Goal: Task Accomplishment & Management: Complete application form

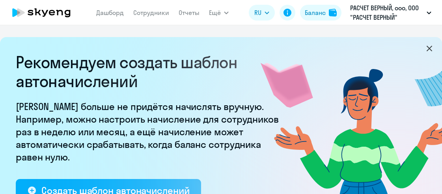
select select "10"
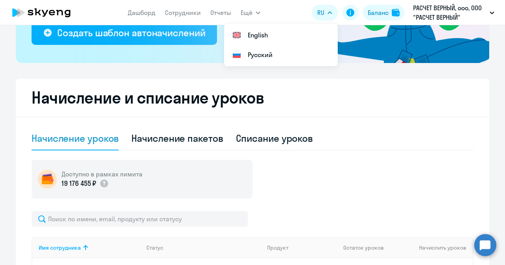
scroll to position [197, 0]
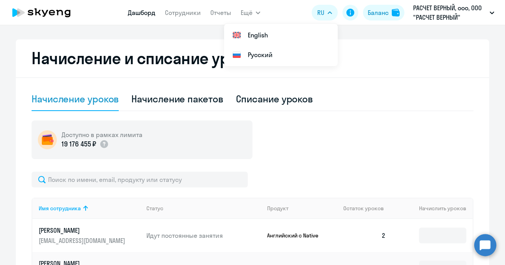
click at [140, 9] on link "Дашборд" at bounding box center [142, 13] width 28 height 8
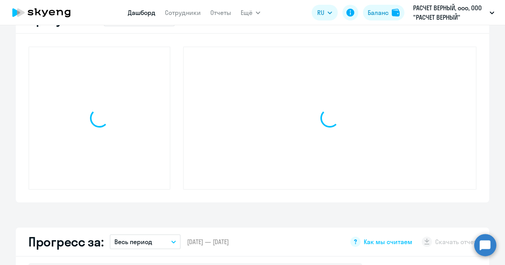
scroll to position [252, 0]
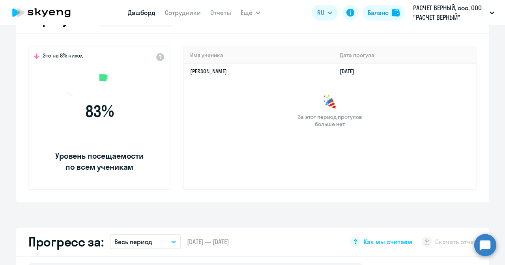
select select "30"
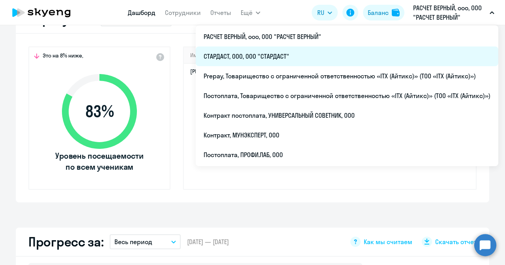
click at [286, 56] on li "СТАРДАСТ, ООО, ООО "СТАРДАСТ"" at bounding box center [347, 57] width 303 height 20
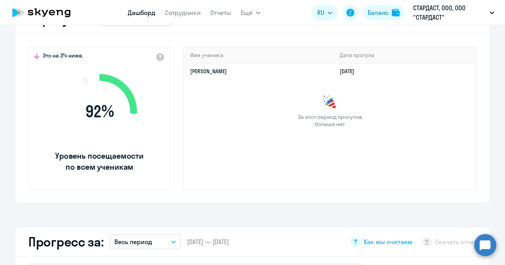
select select "30"
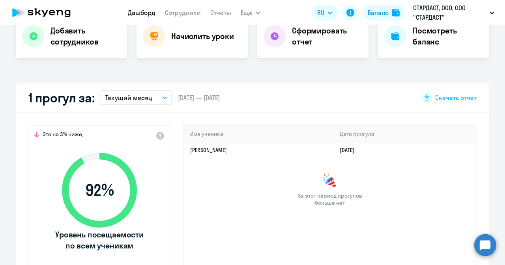
scroll to position [213, 0]
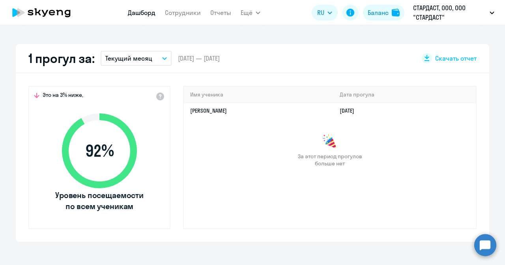
click at [157, 56] on button "Текущий месяц" at bounding box center [136, 58] width 71 height 15
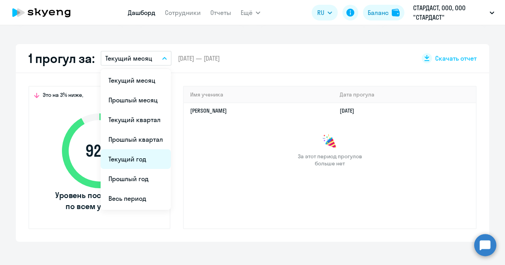
click at [140, 158] on li "Текущий год" at bounding box center [136, 160] width 70 height 20
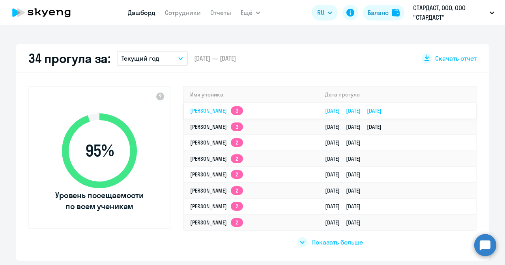
click at [203, 108] on link "[PERSON_NAME] 3" at bounding box center [216, 110] width 53 height 7
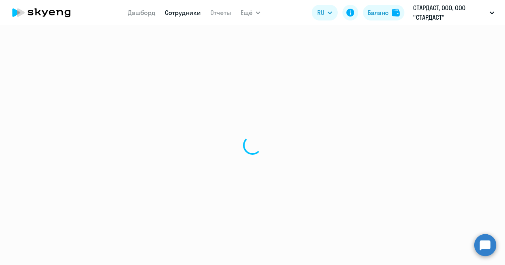
select select "english"
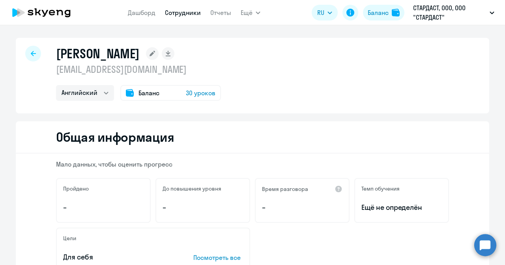
click at [32, 52] on icon at bounding box center [33, 54] width 5 height 6
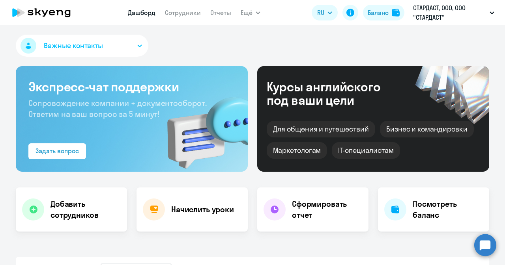
select select "30"
click at [183, 13] on link "Сотрудники" at bounding box center [183, 13] width 36 height 8
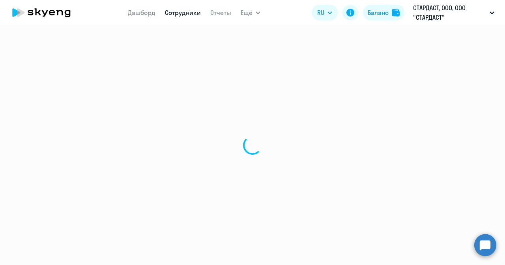
select select "30"
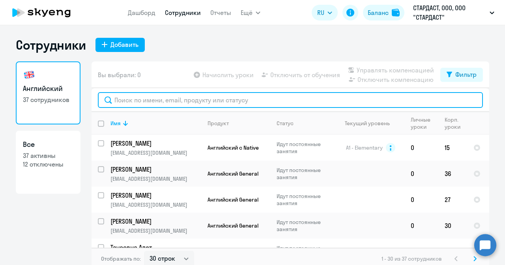
click at [222, 100] on input "text" at bounding box center [290, 100] width 385 height 16
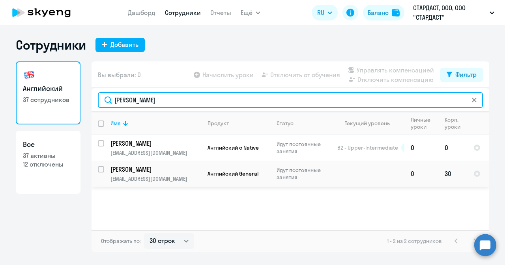
type input "[PERSON_NAME]"
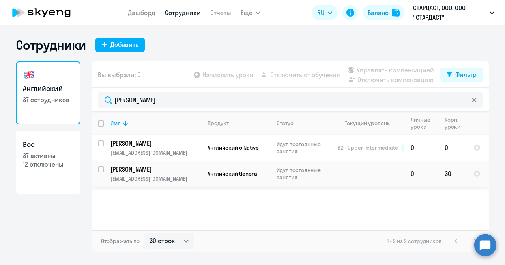
click at [103, 169] on input "select row 41635033" at bounding box center [106, 174] width 16 height 16
checkbox input "true"
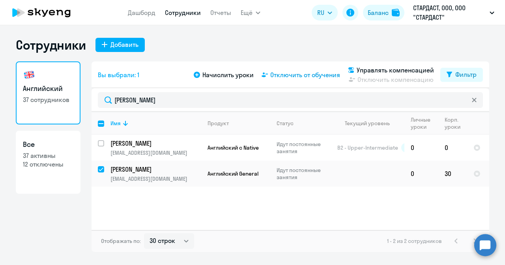
click at [282, 76] on span "Отключить от обучения" at bounding box center [305, 74] width 70 height 9
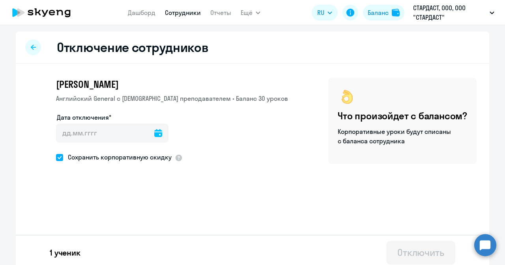
click at [154, 135] on icon at bounding box center [158, 133] width 8 height 8
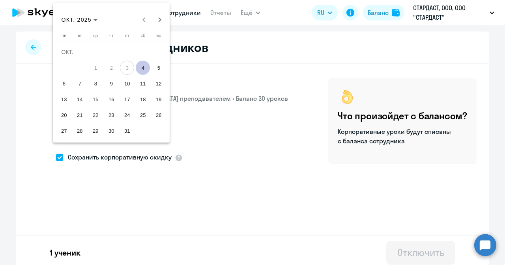
click at [141, 67] on span "4" at bounding box center [143, 68] width 14 height 14
type input "[DATE]"
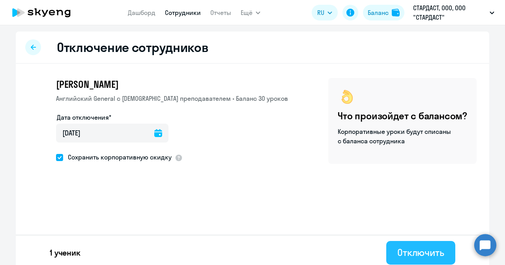
click at [402, 194] on div "Отключить" at bounding box center [420, 253] width 47 height 13
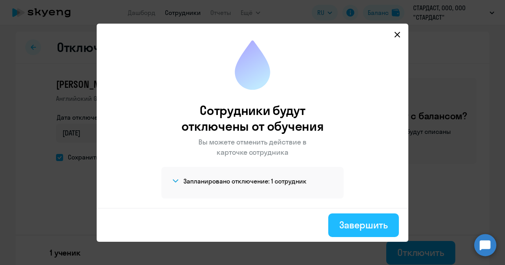
click at [350, 194] on div "Завершить" at bounding box center [363, 225] width 49 height 13
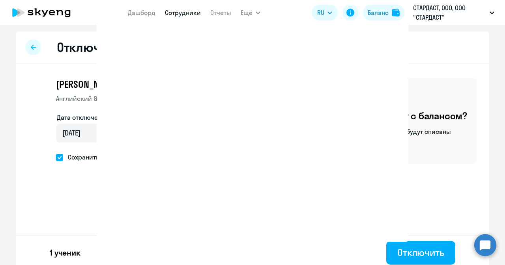
select select "30"
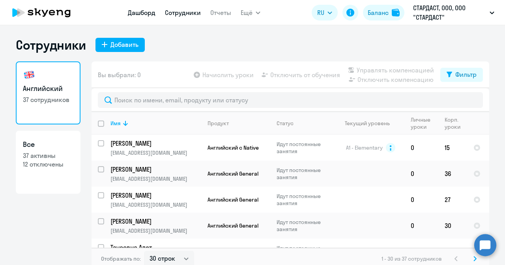
click at [137, 12] on link "Дашборд" at bounding box center [142, 13] width 28 height 8
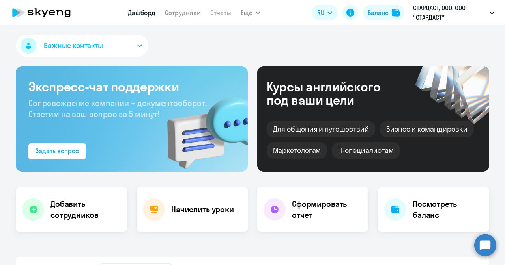
select select "30"
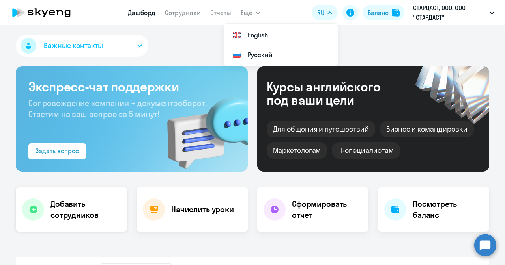
click at [65, 194] on h4 "Добавить сотрудников" at bounding box center [85, 210] width 70 height 22
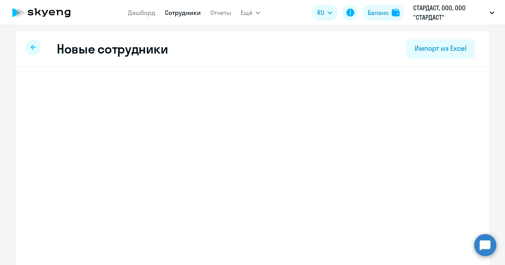
select select "english_adult_not_native_speaker"
select select "3"
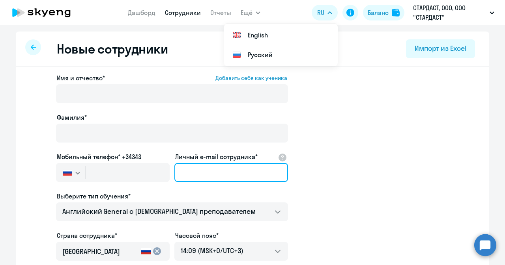
click at [213, 179] on input "Личный e-mail сотрудника*" at bounding box center [231, 172] width 114 height 19
paste input "[EMAIL_ADDRESS][DOMAIN_NAME]"
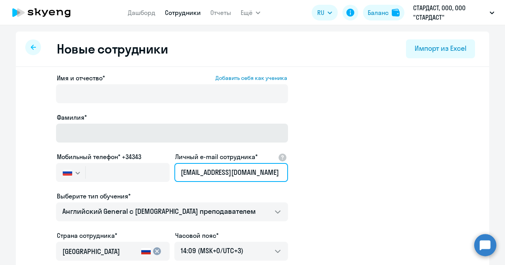
type input "[EMAIL_ADDRESS][DOMAIN_NAME]"
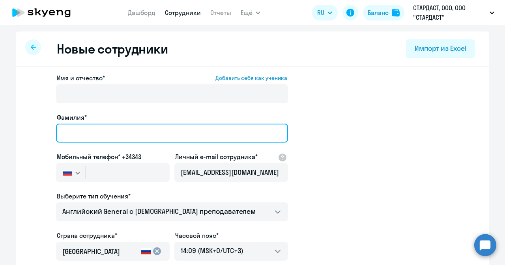
click at [125, 141] on input "Фамилия*" at bounding box center [172, 133] width 232 height 19
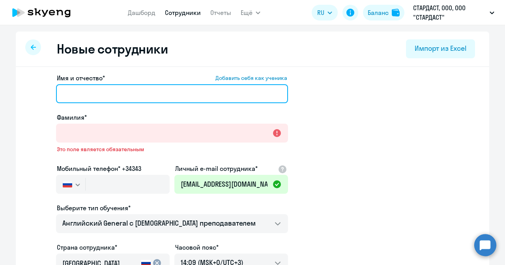
click at [107, 88] on input "Имя и отчество* Добавить себя как ученика" at bounding box center [172, 93] width 232 height 19
paste input "[PERSON_NAME]"
drag, startPoint x: 88, startPoint y: 93, endPoint x: 142, endPoint y: 98, distance: 53.5
click at [142, 98] on input "[PERSON_NAME]" at bounding box center [172, 93] width 232 height 19
type input "[PERSON_NAME]"
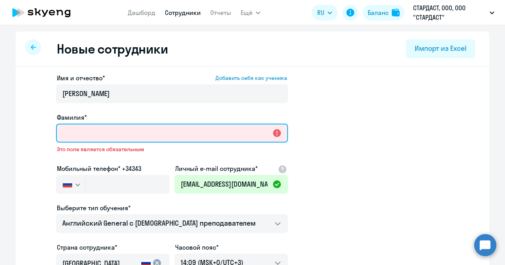
click at [137, 130] on input "Фамилия*" at bounding box center [172, 133] width 232 height 19
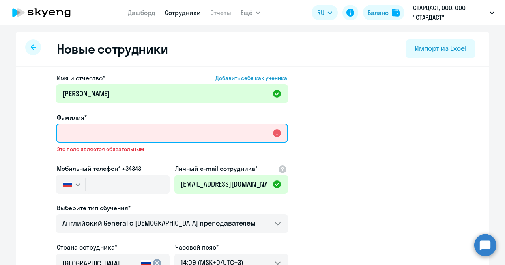
paste input "[PERSON_NAME]"
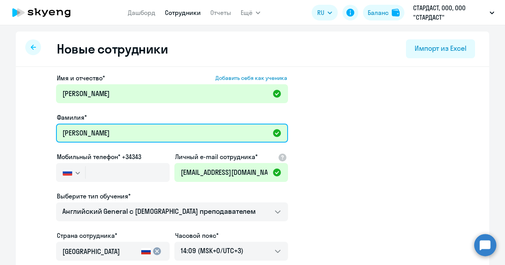
type input "[PERSON_NAME]"
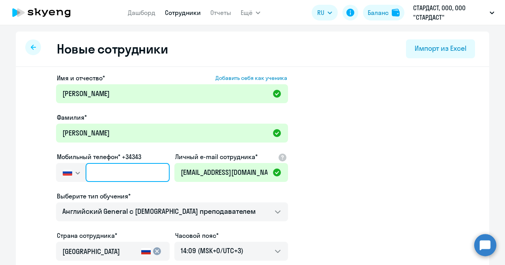
click at [132, 173] on input "text" at bounding box center [128, 172] width 84 height 19
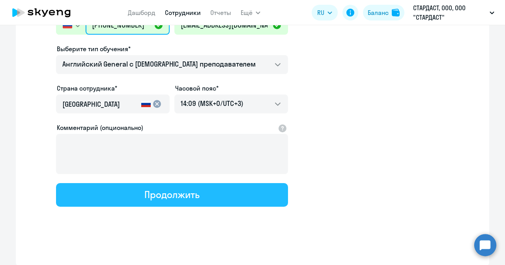
type input "[PHONE_NUMBER]"
click at [180, 194] on div "Продолжить" at bounding box center [171, 195] width 55 height 13
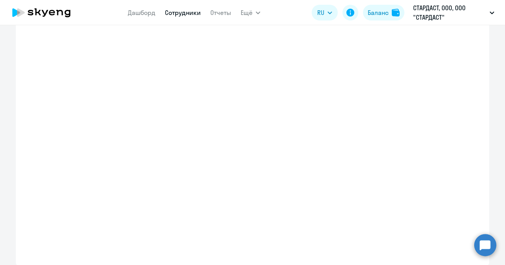
scroll to position [193, 0]
select select "english_adult_not_native_speaker"
select select "3"
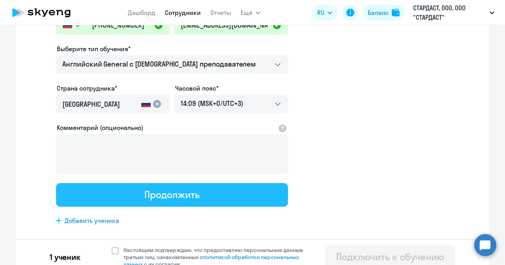
scroll to position [0, 0]
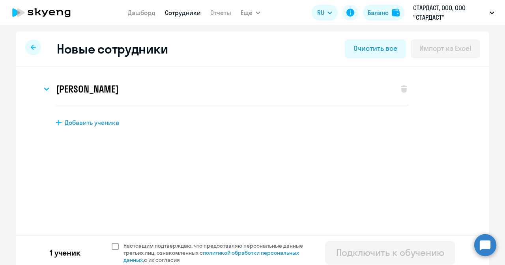
click at [113, 194] on span at bounding box center [115, 246] width 7 height 7
click at [112, 194] on input "Настоящим подтверждаю, что предоставляю персональные данные третьих лиц, ознако…" at bounding box center [111, 242] width 0 height 0
checkbox input "true"
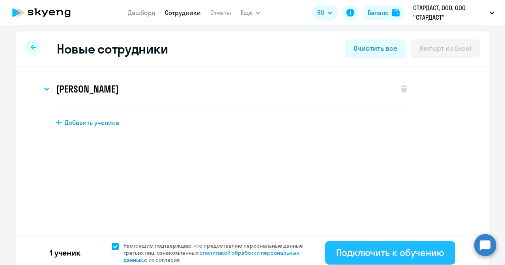
click at [406, 194] on div "Подключить к обучению" at bounding box center [390, 253] width 108 height 13
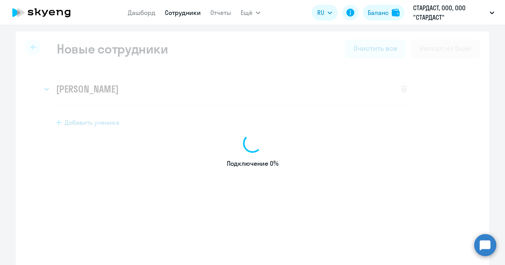
select select "english_adult_not_native_speaker"
select select "3"
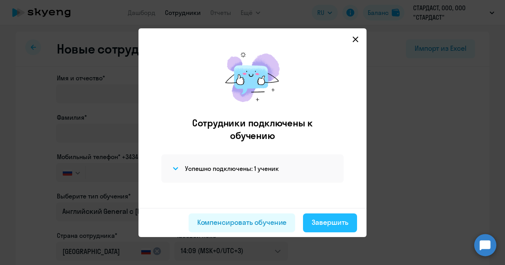
click at [331, 194] on div "Завершить" at bounding box center [330, 223] width 37 height 10
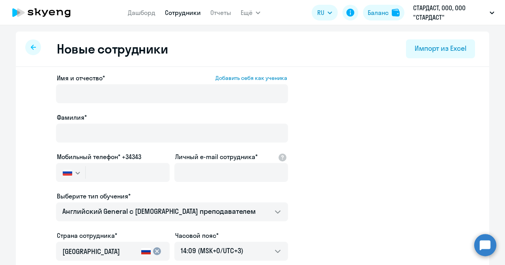
select select "30"
